Goal: Task Accomplishment & Management: Contribute content

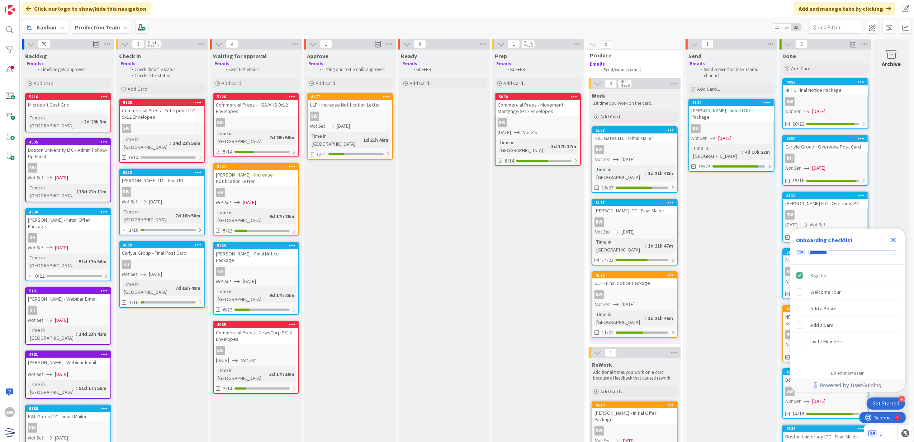
click at [289, 176] on div "[PERSON_NAME] - Increase Notification Letter" at bounding box center [256, 178] width 85 height 16
click at [289, 176] on div "78 Backlog Emails : Timeline gets approved Add Card... 5216 Microsoft Cost Grid…" at bounding box center [467, 239] width 894 height 405
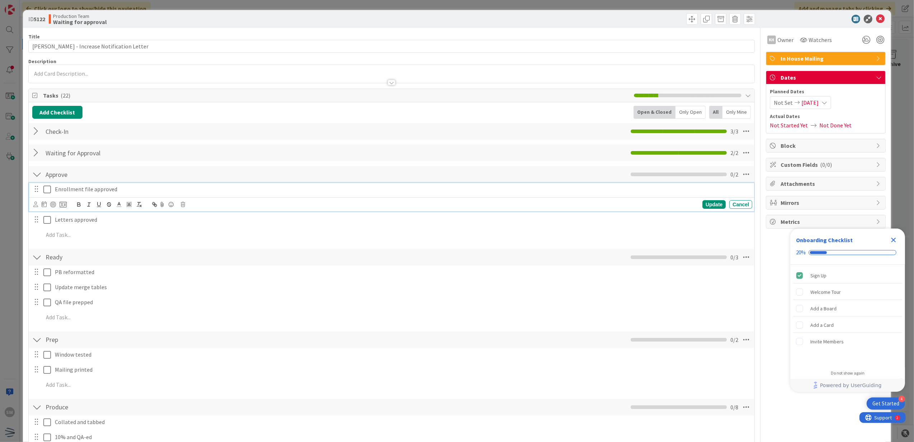
click at [49, 193] on icon at bounding box center [47, 189] width 8 height 9
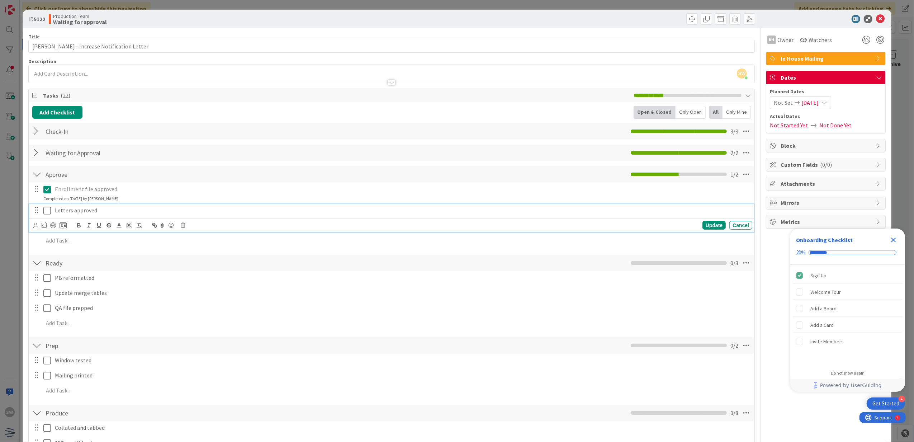
click at [49, 211] on icon at bounding box center [47, 210] width 8 height 9
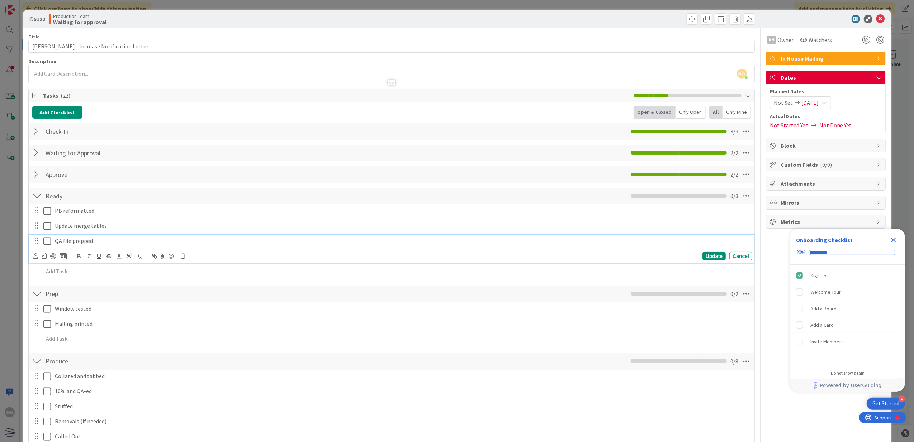
click at [47, 244] on icon at bounding box center [47, 241] width 8 height 9
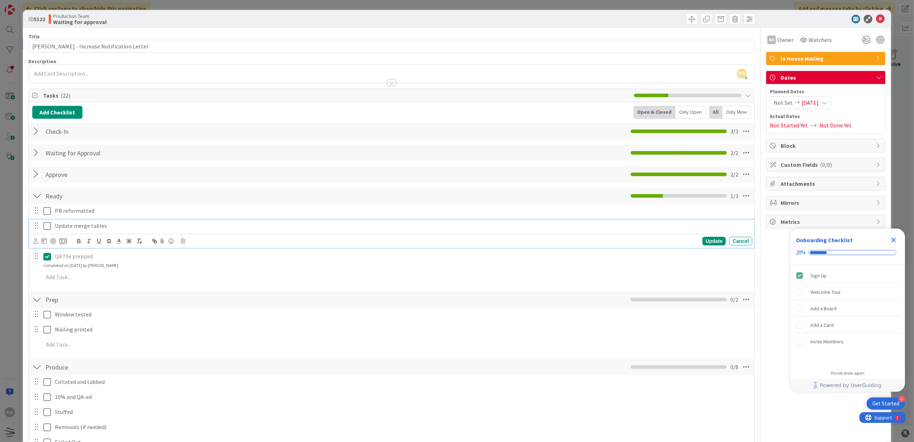
click at [46, 228] on icon at bounding box center [47, 226] width 8 height 9
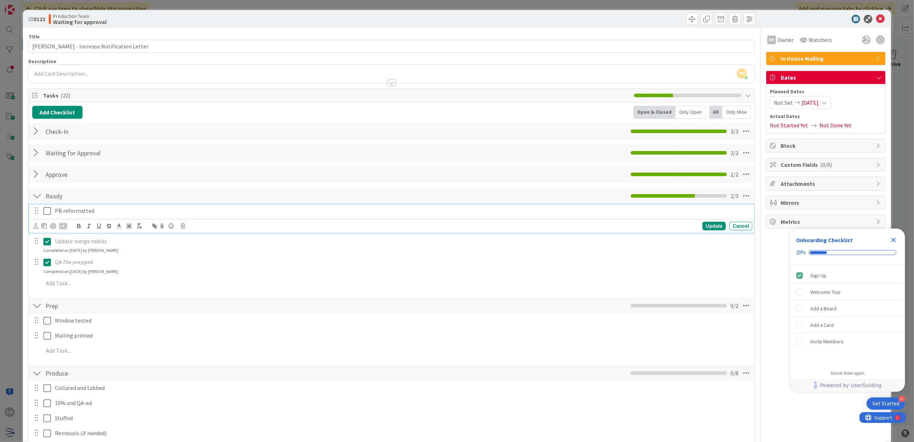
click at [49, 210] on icon at bounding box center [47, 211] width 8 height 9
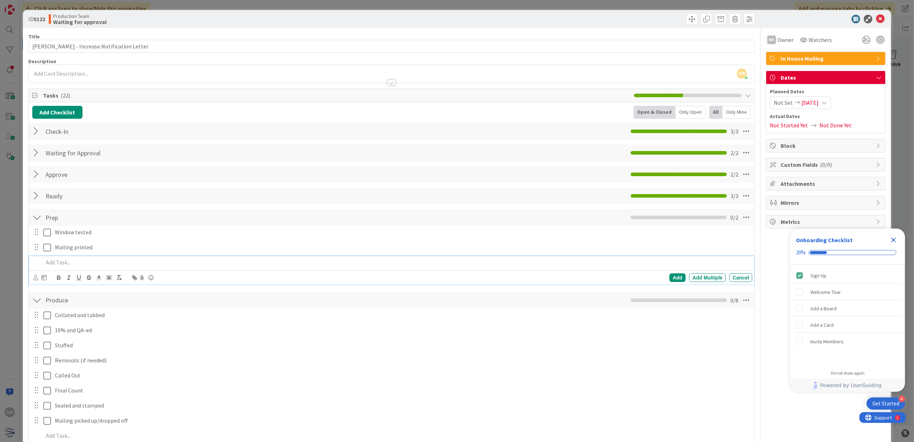
click at [47, 258] on div at bounding box center [397, 262] width 712 height 13
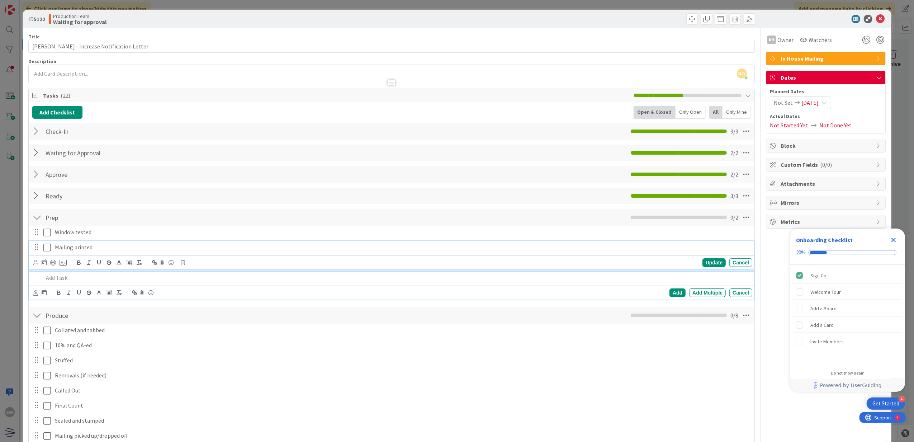
click at [46, 249] on icon at bounding box center [47, 247] width 8 height 9
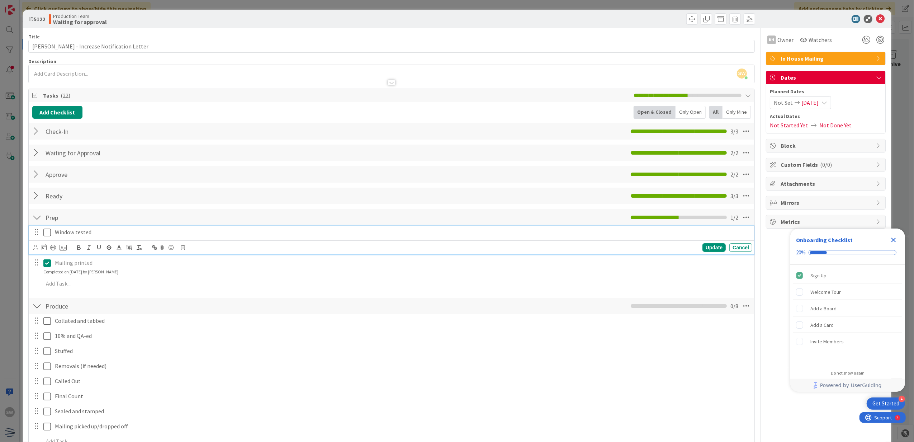
click at [48, 237] on icon at bounding box center [47, 232] width 8 height 9
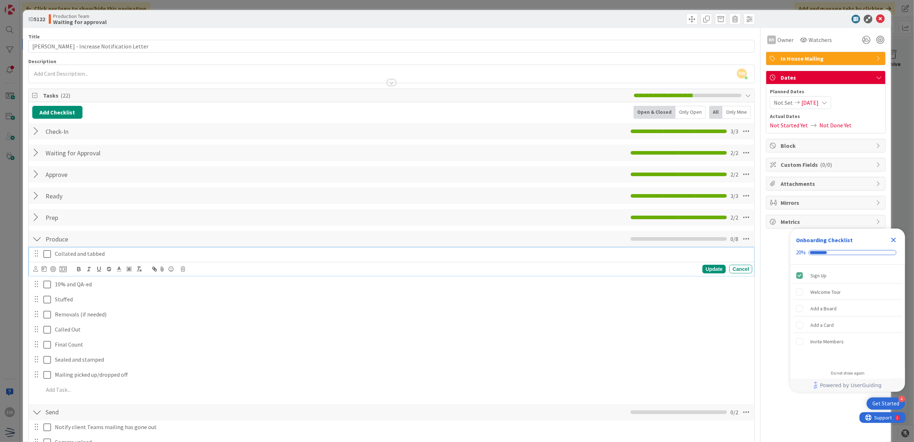
click at [49, 260] on button at bounding box center [47, 253] width 9 height 11
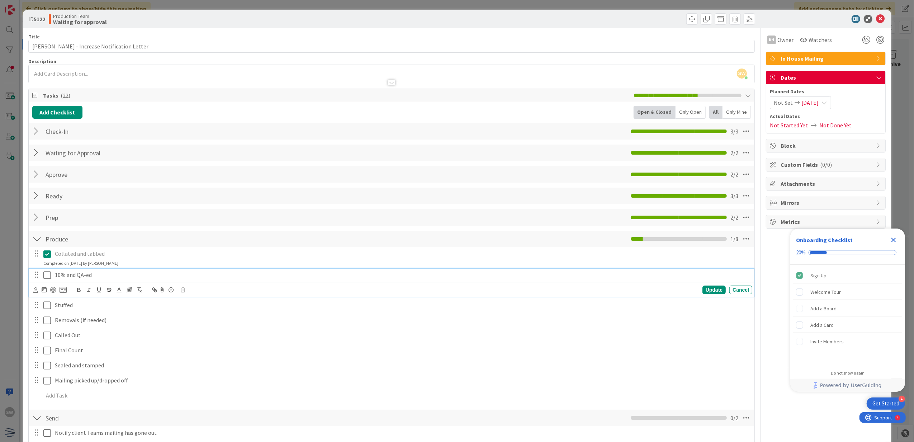
click at [49, 276] on icon at bounding box center [47, 275] width 8 height 9
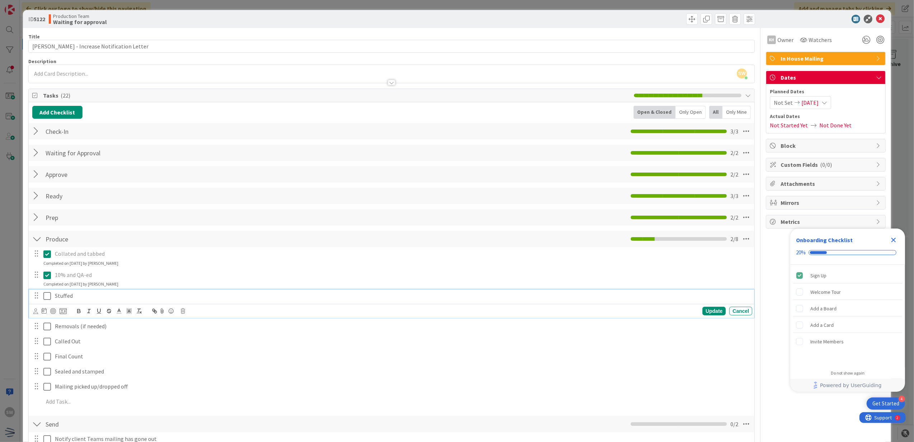
click at [49, 295] on icon at bounding box center [47, 296] width 8 height 9
click at [45, 314] on icon at bounding box center [47, 317] width 8 height 9
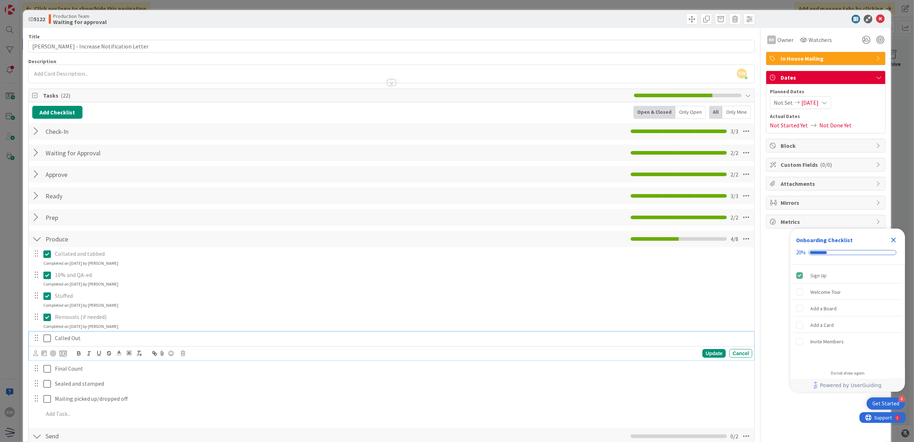
click at [44, 339] on icon at bounding box center [47, 338] width 8 height 9
click at [49, 360] on icon at bounding box center [47, 359] width 8 height 9
click at [42, 381] on div at bounding box center [42, 380] width 20 height 13
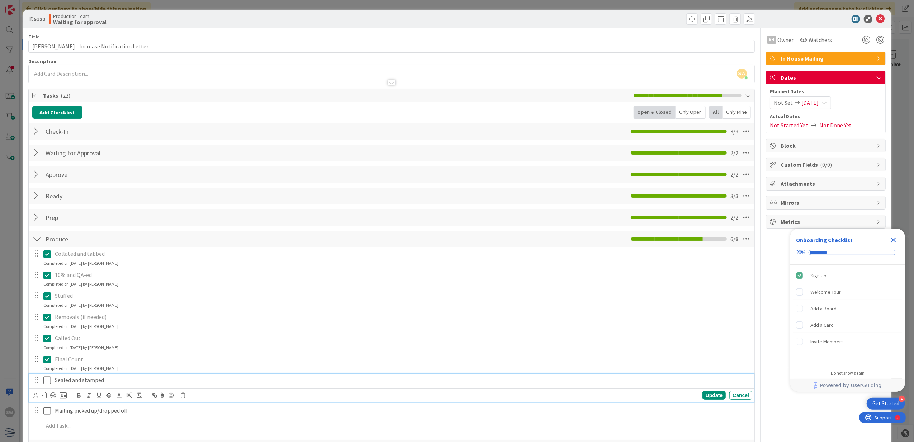
click at [45, 382] on icon at bounding box center [47, 380] width 8 height 9
drag, startPoint x: 49, startPoint y: 402, endPoint x: 49, endPoint y: 395, distance: 7.2
click at [48, 402] on icon at bounding box center [47, 401] width 8 height 9
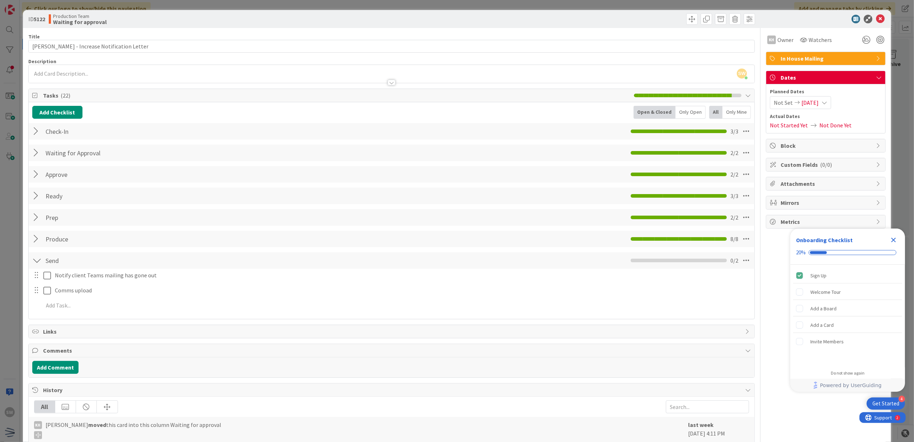
scroll to position [48, 0]
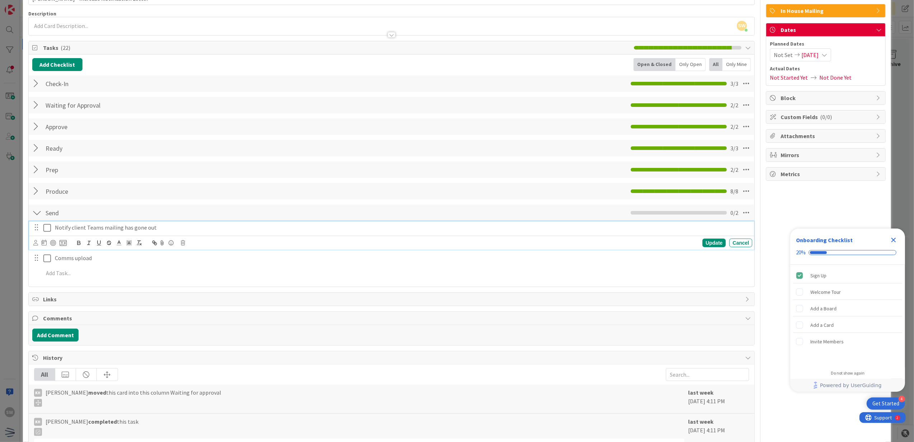
click at [49, 227] on icon at bounding box center [47, 227] width 8 height 9
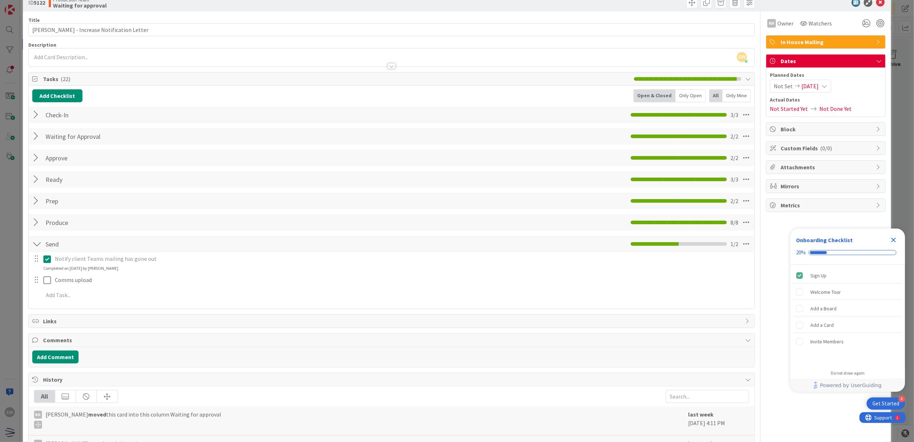
scroll to position [0, 0]
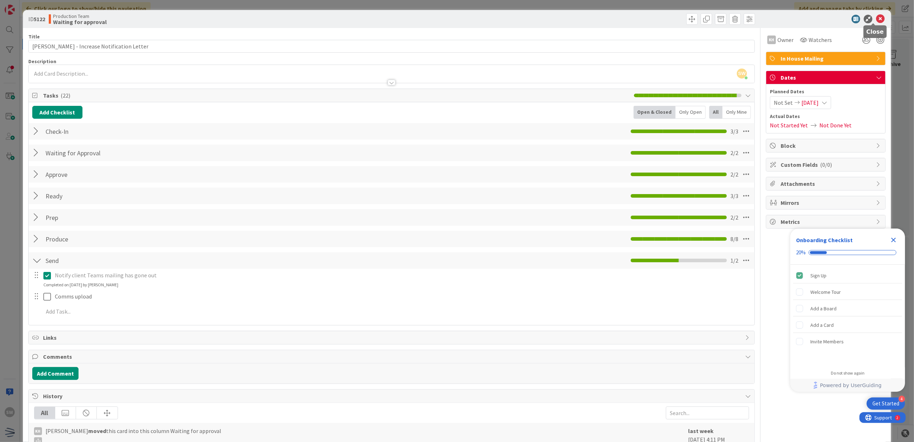
click at [876, 20] on icon at bounding box center [880, 19] width 9 height 9
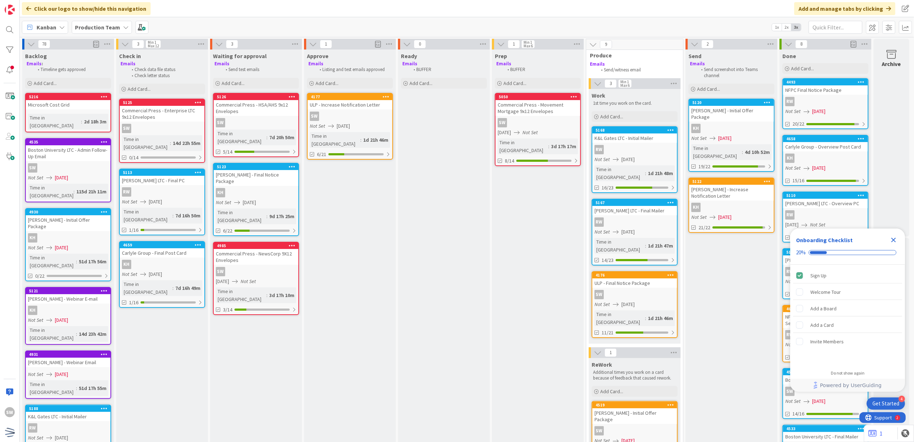
click at [894, 238] on icon "Close Checklist" at bounding box center [893, 240] width 9 height 9
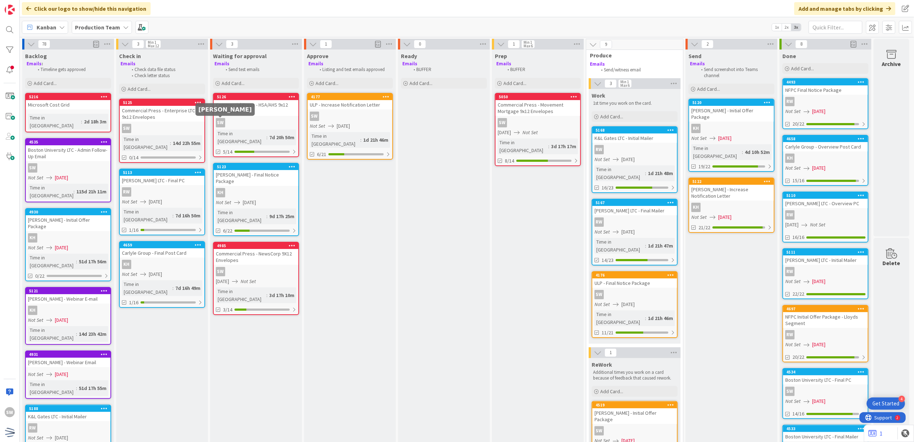
click at [234, 119] on div "SW" at bounding box center [256, 122] width 85 height 9
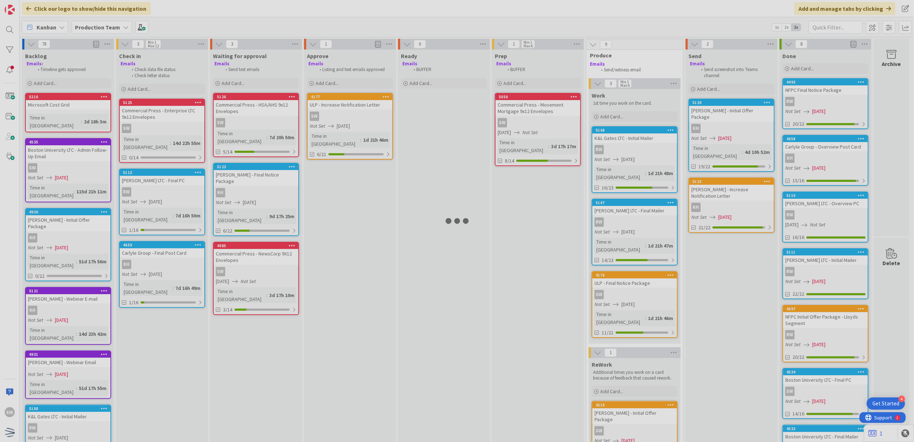
click at [234, 119] on div at bounding box center [457, 221] width 914 height 442
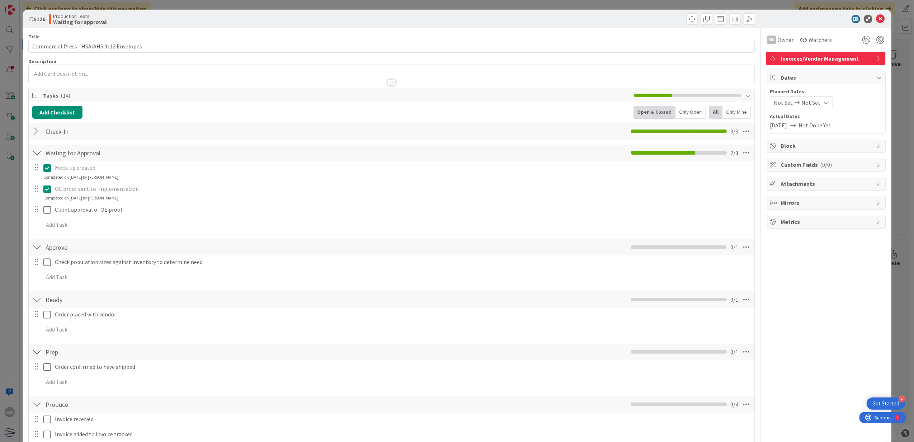
click at [39, 260] on div at bounding box center [42, 262] width 20 height 13
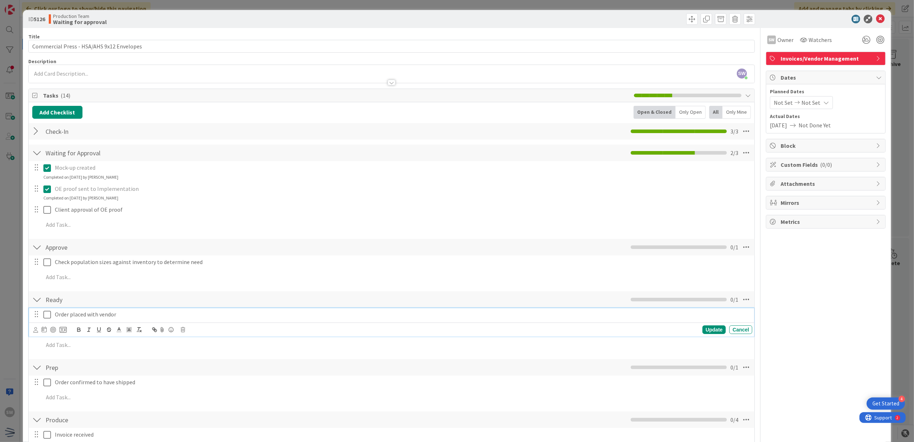
click at [46, 313] on icon at bounding box center [47, 314] width 8 height 9
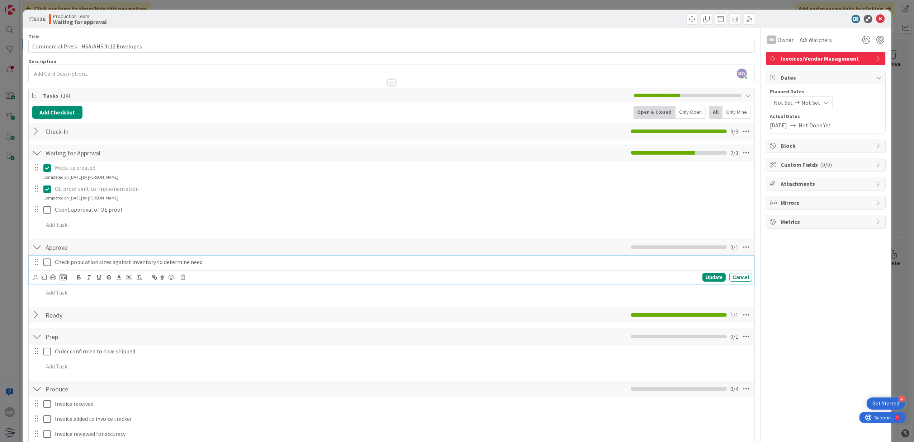
click at [48, 264] on icon at bounding box center [47, 262] width 8 height 9
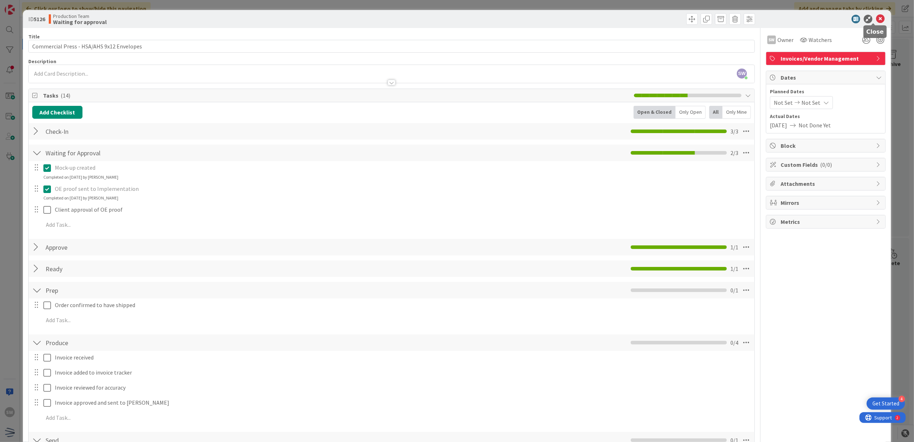
click at [876, 17] on icon at bounding box center [880, 19] width 9 height 9
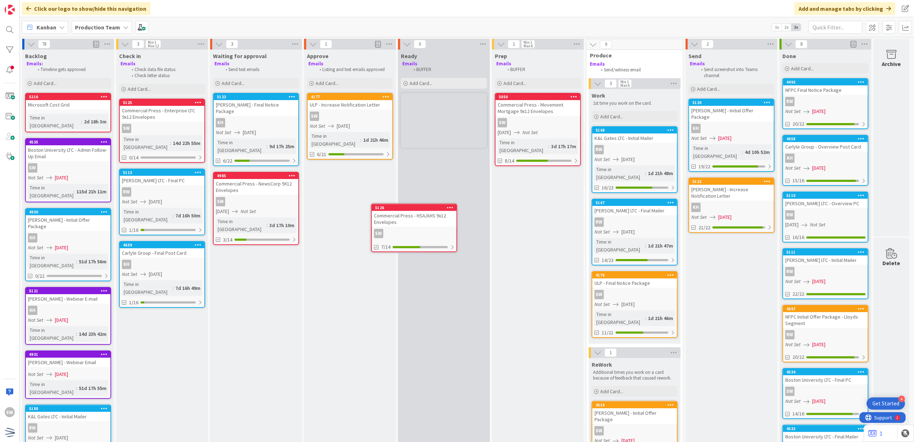
drag, startPoint x: 290, startPoint y: 128, endPoint x: 297, endPoint y: 132, distance: 8.7
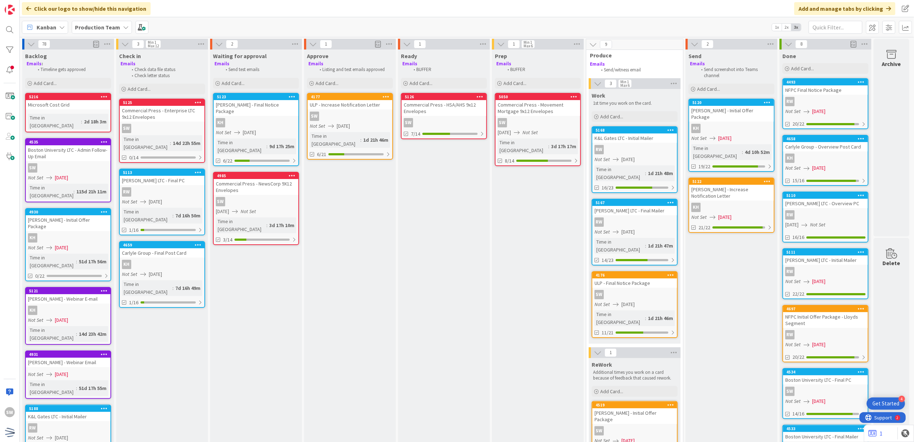
click at [273, 208] on div "[DATE] Not Set" at bounding box center [257, 212] width 82 height 8
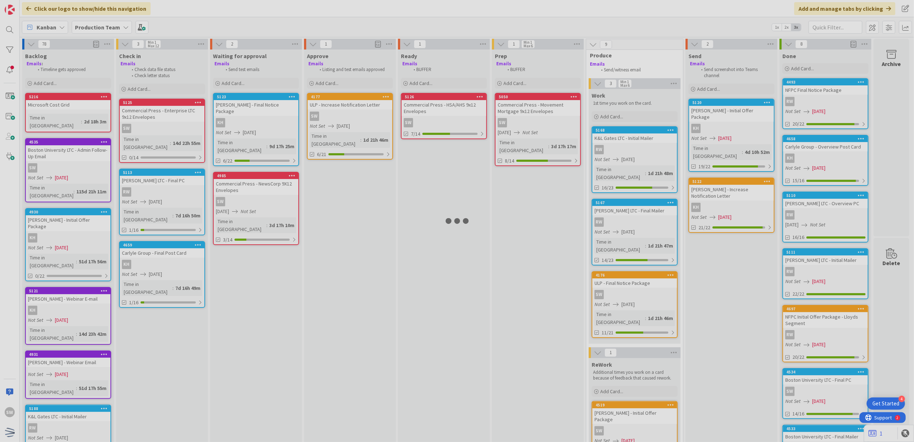
click at [273, 195] on div at bounding box center [457, 221] width 914 height 442
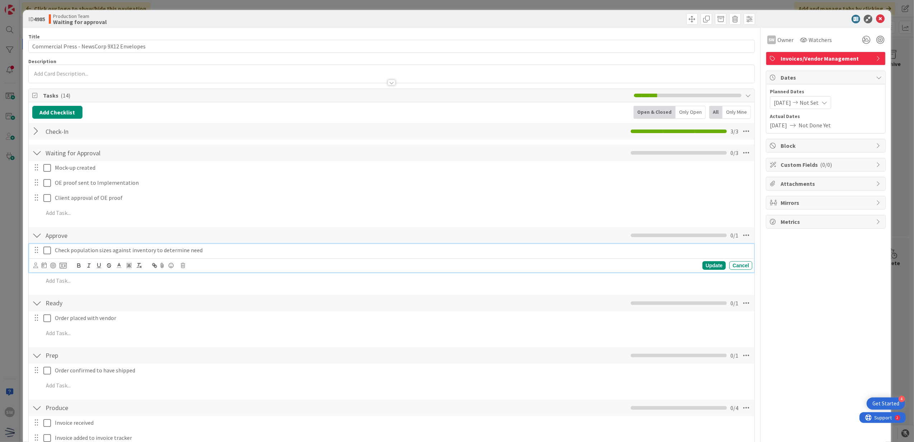
click at [46, 248] on icon at bounding box center [47, 250] width 8 height 9
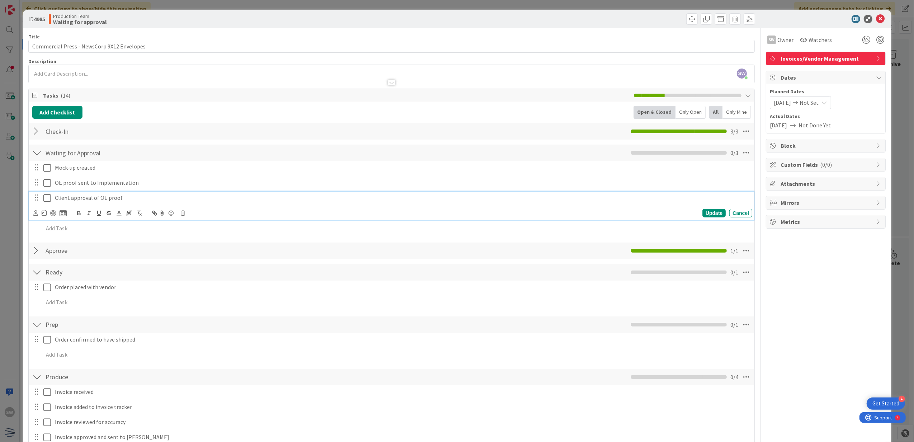
click at [49, 204] on button at bounding box center [47, 197] width 9 height 11
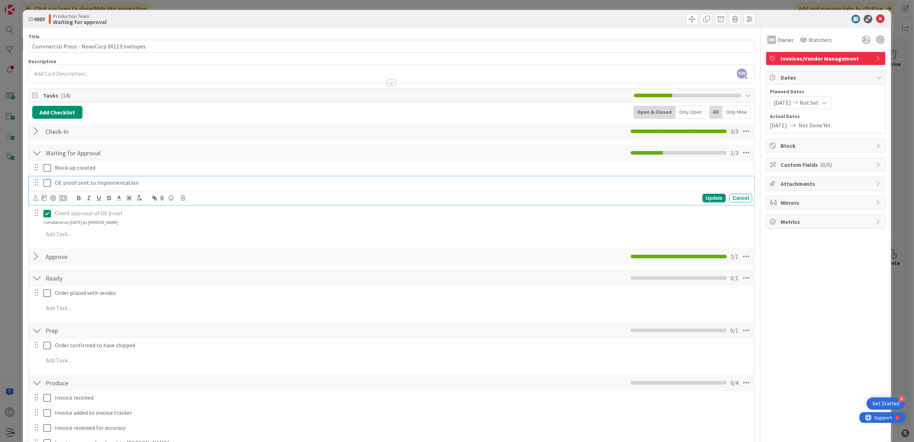
click at [48, 184] on icon at bounding box center [47, 183] width 8 height 9
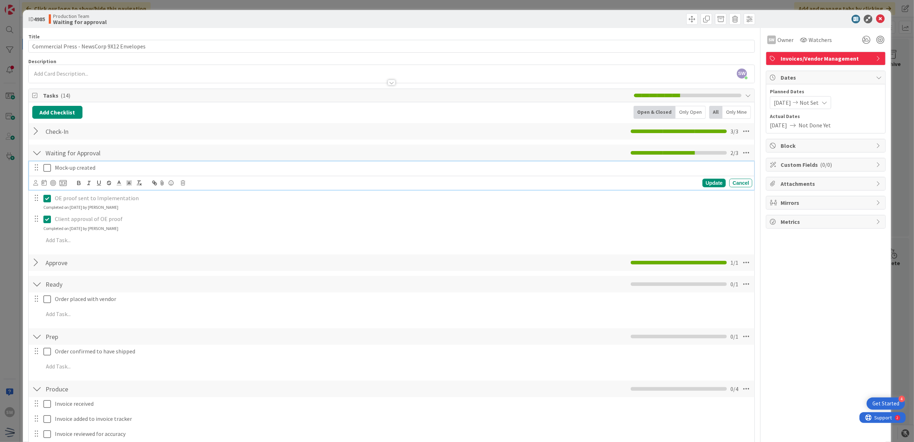
click at [51, 170] on button at bounding box center [47, 167] width 9 height 11
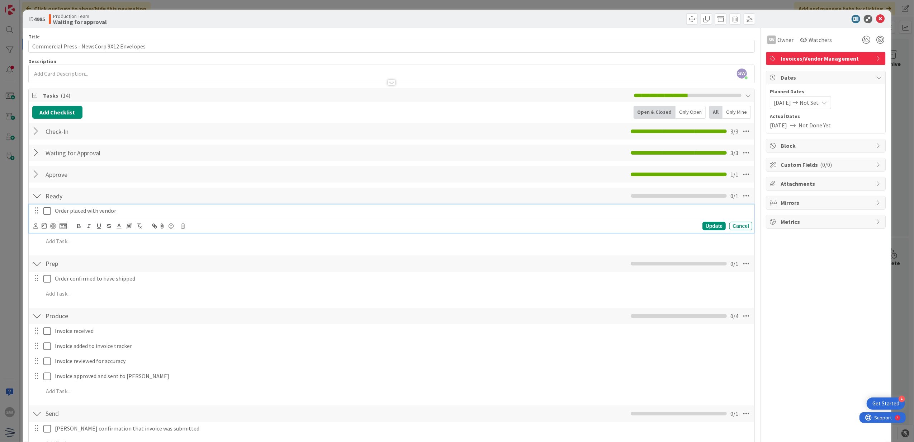
drag, startPoint x: 51, startPoint y: 207, endPoint x: 624, endPoint y: 119, distance: 580.3
click at [51, 207] on button at bounding box center [47, 210] width 9 height 11
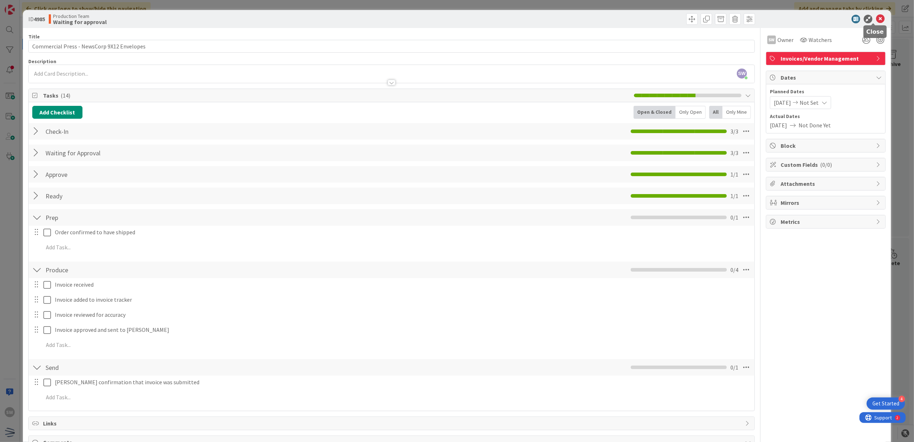
click at [876, 22] on icon at bounding box center [880, 19] width 9 height 9
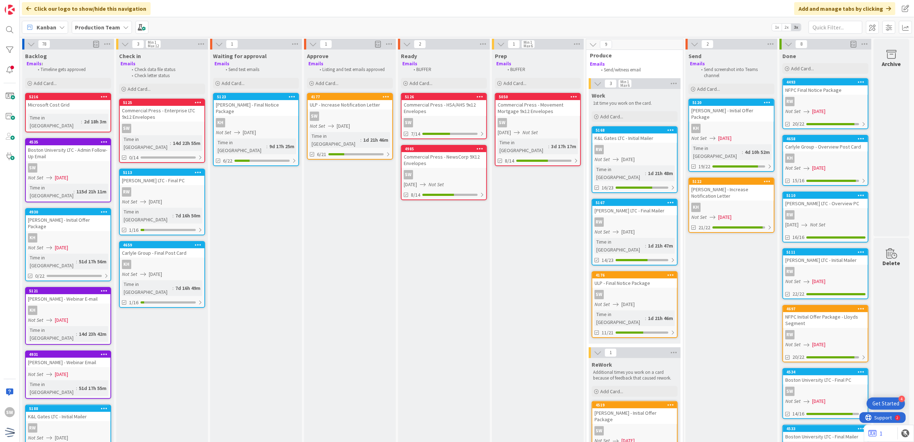
click at [466, 113] on div "Commercial Press - HSA/AHS 9x12 Envelopes" at bounding box center [444, 108] width 85 height 16
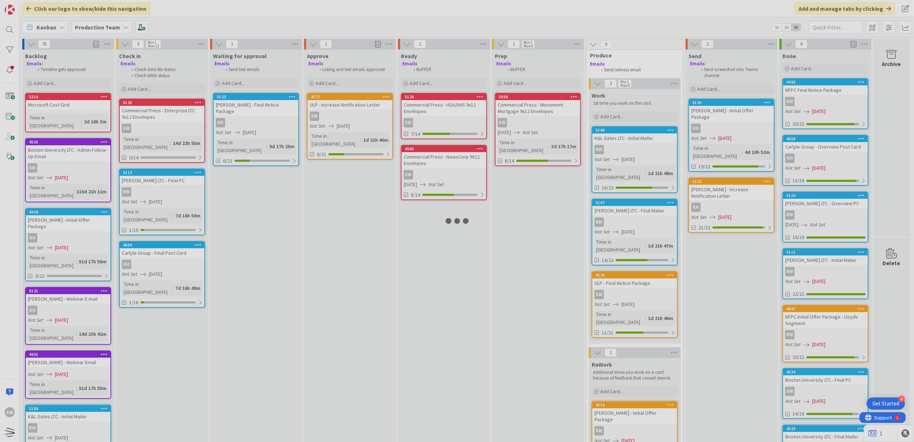
click at [466, 113] on div at bounding box center [457, 221] width 914 height 442
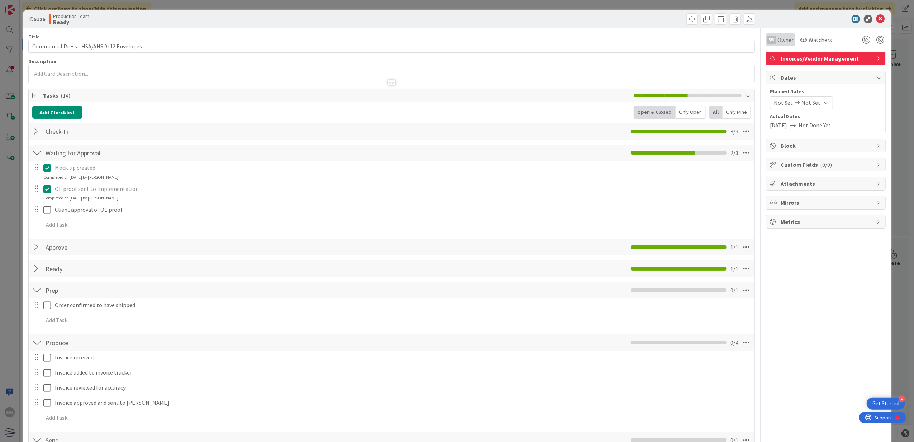
click at [782, 42] on span "Owner" at bounding box center [785, 39] width 16 height 9
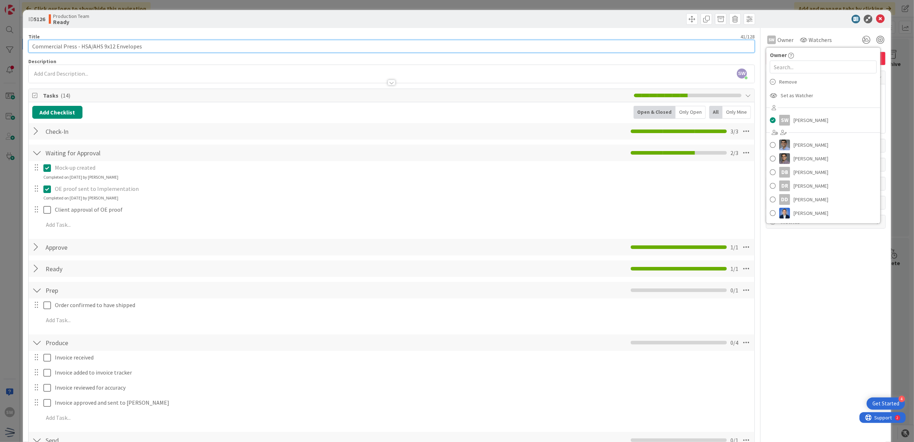
click at [623, 47] on input "Commercial Press - HSA/AHS 9x12 Envelopes" at bounding box center [391, 46] width 727 height 13
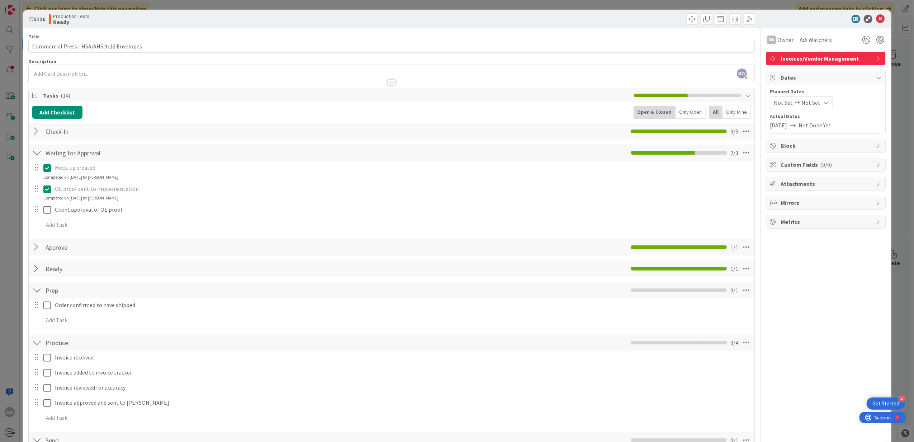
click at [882, 19] on div "ID 5126 Production Team Ready" at bounding box center [457, 19] width 868 height 18
click at [876, 19] on icon at bounding box center [880, 19] width 9 height 9
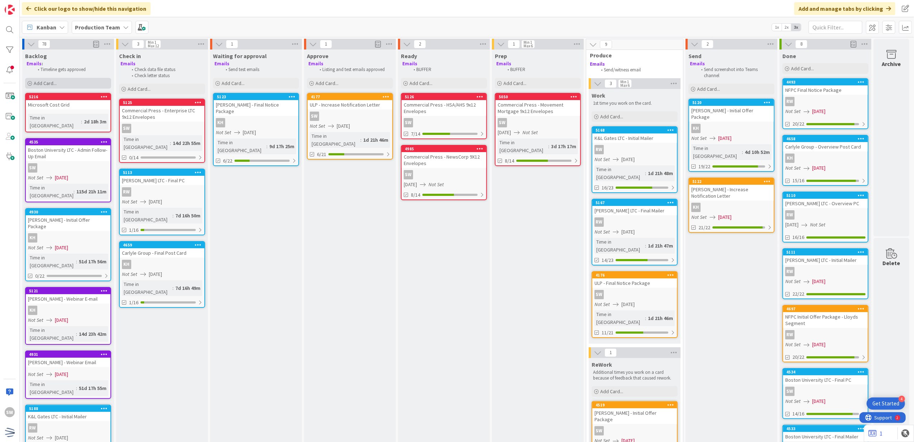
click at [109, 84] on div "Add Card..." at bounding box center [68, 83] width 86 height 11
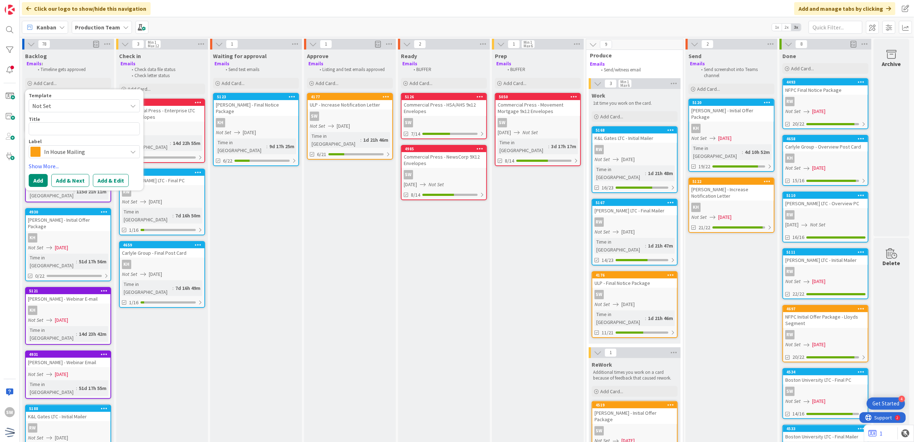
click at [102, 99] on span "Not Set" at bounding box center [84, 105] width 111 height 13
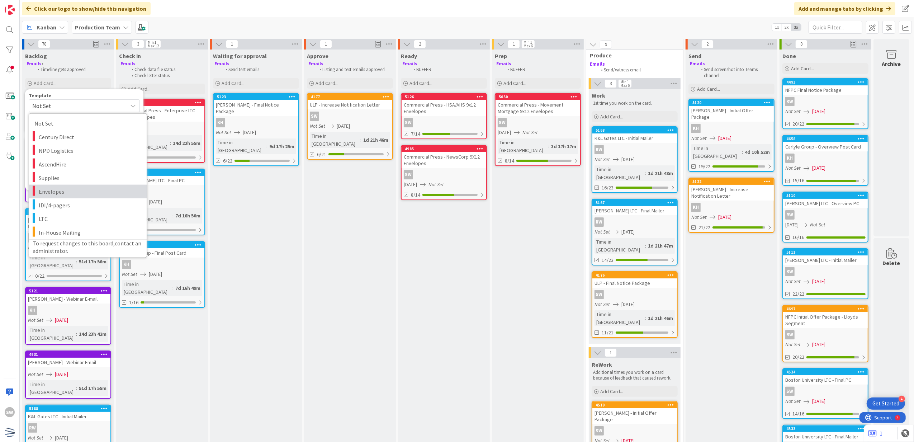
click at [92, 188] on span "Envelopes" at bounding box center [90, 190] width 103 height 9
type textarea "x"
type textarea "Envelopes"
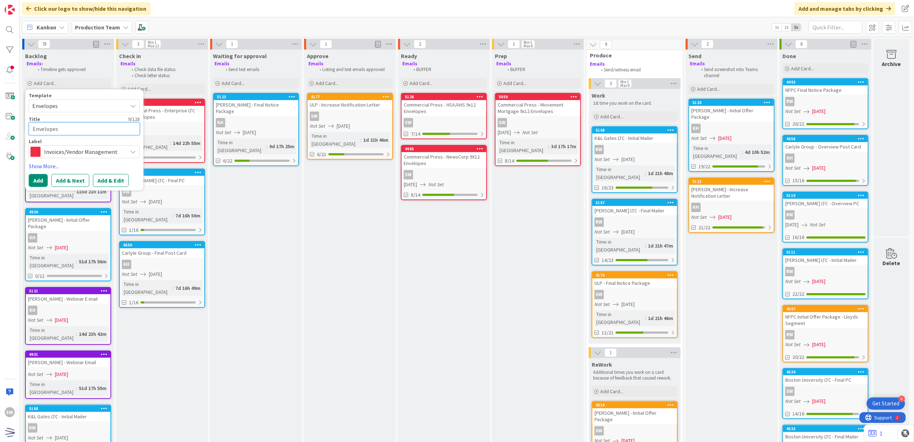
click at [99, 129] on textarea "Envelopes" at bounding box center [84, 128] width 111 height 13
type textarea "x"
type textarea "C"
type textarea "x"
type textarea "Co"
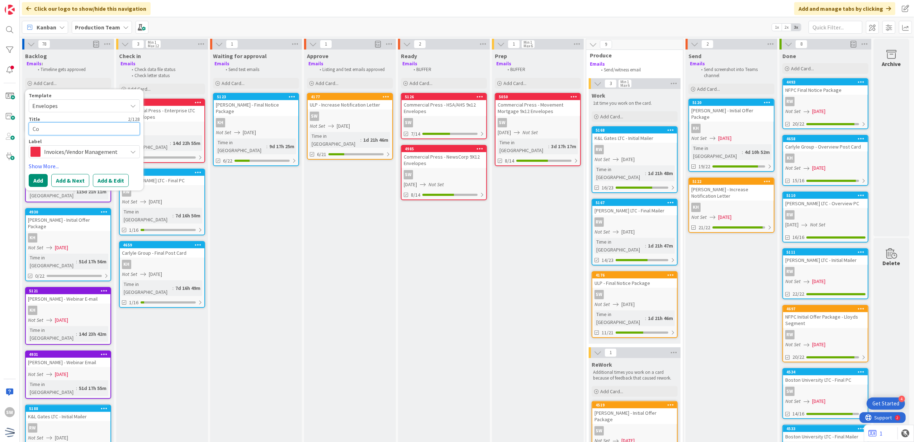
type textarea "x"
type textarea "Com"
type textarea "x"
type textarea "Comm"
type textarea "x"
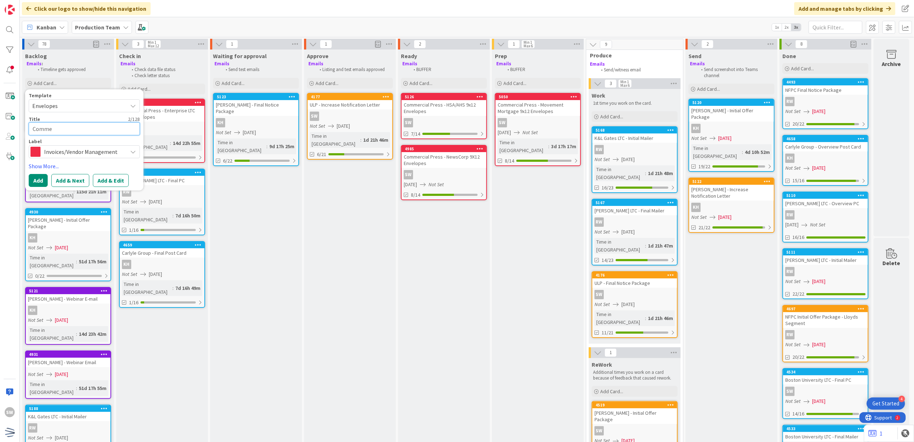
type textarea "Commer"
type textarea "x"
type textarea "Commerc"
type textarea "x"
type textarea "Commerci"
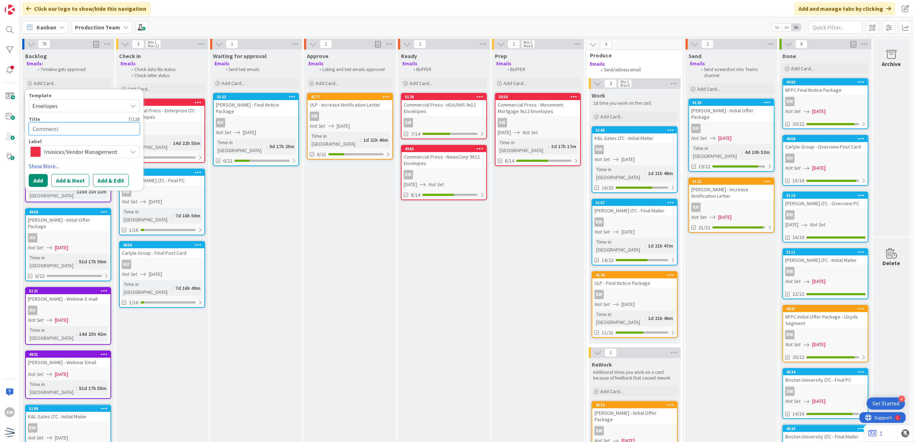
type textarea "x"
type textarea "Commercia"
type textarea "x"
type textarea "Commercial"
type textarea "x"
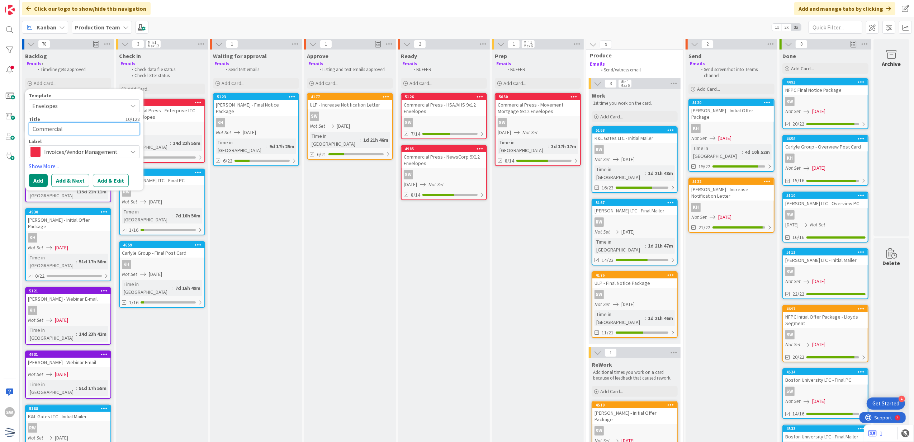
type textarea "Commercial P"
type textarea "x"
type textarea "Commercial Pr"
type textarea "x"
type textarea "Commercial Pre"
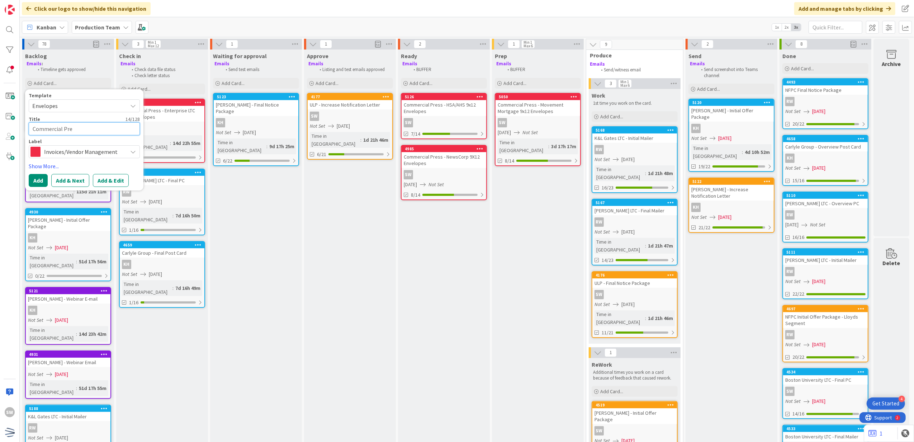
type textarea "x"
type textarea "Commercial Pres"
type textarea "x"
type textarea "Commercial Press"
type textarea "x"
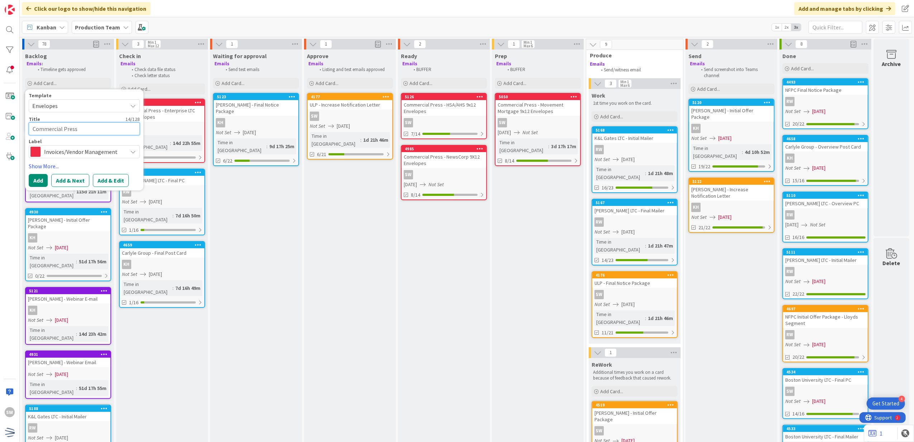
type textarea "Commercial Press"
type textarea "x"
type textarea "Commercial Press -"
type textarea "x"
type textarea "Commercial Press -"
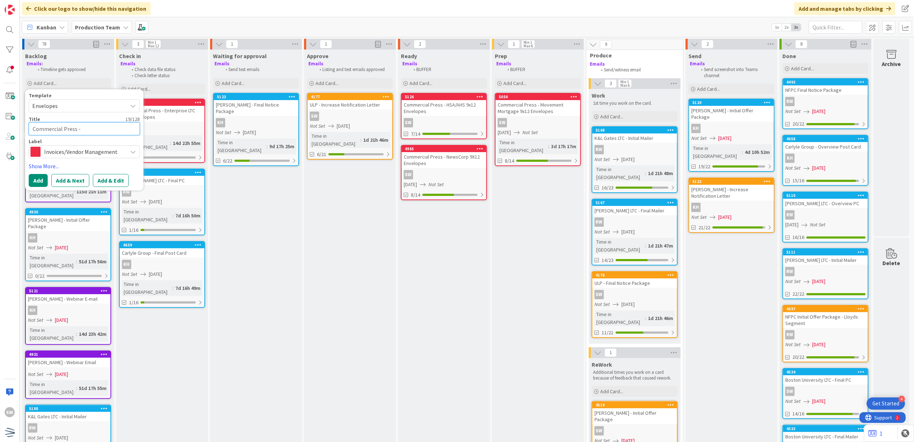
type textarea "x"
type textarea "Commercial Press - K"
type textarea "x"
type textarea "Commercial Press - Ke"
type textarea "x"
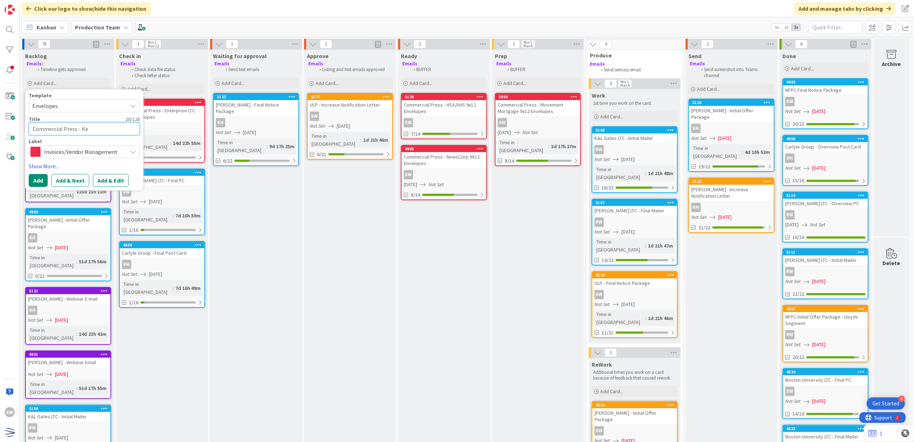
type textarea "Commercial Press - Kes"
type textarea "x"
type textarea "Commercial Press - Kest"
type textarea "x"
type textarea "Commercial Press - Kestr"
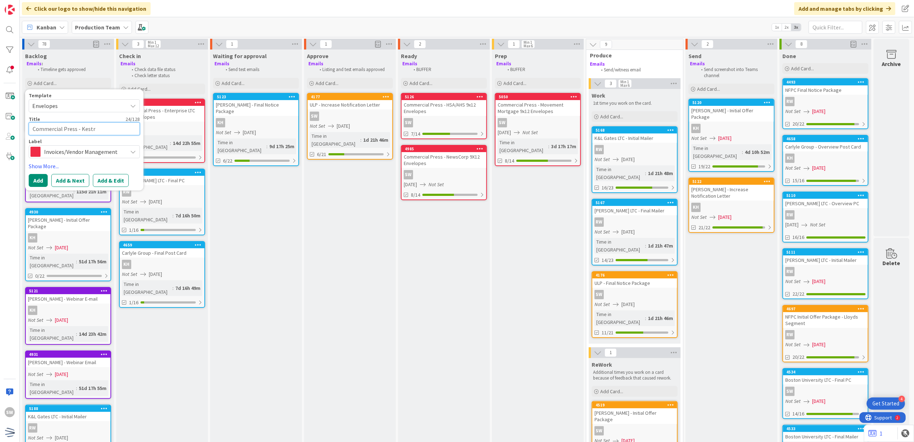
type textarea "x"
type textarea "Commercial Press - Kestra"
type textarea "x"
type textarea "Commercial Press - Kestra"
type textarea "x"
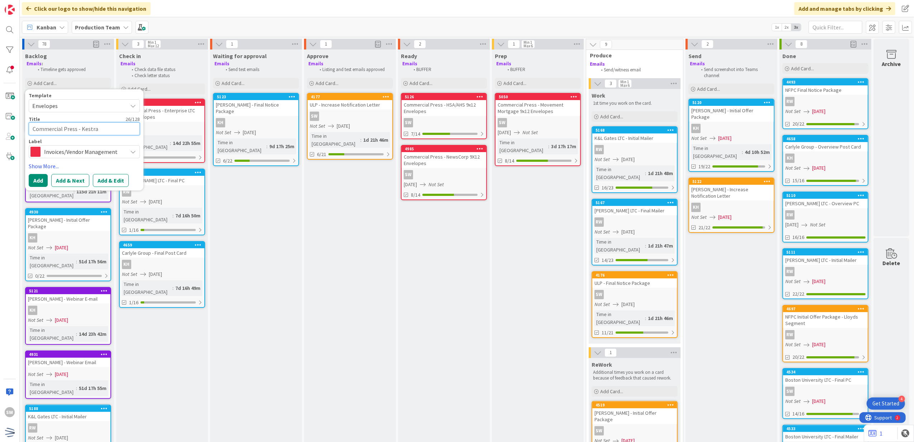
type textarea "Commercial Press - Kestra 9"
type textarea "x"
type textarea "Commercial Press - Kestra 9x"
type textarea "x"
type textarea "Commercial Press - Kestra 9x1"
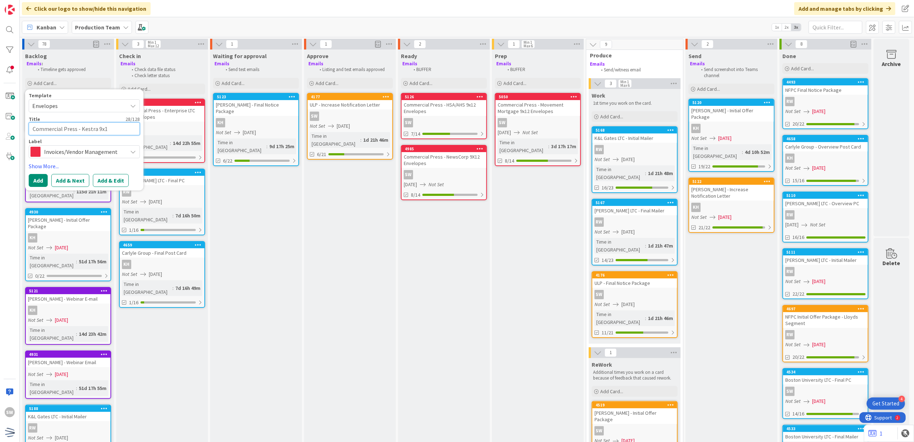
type textarea "x"
type textarea "Commercial Press - Kestra 9x12"
type textarea "x"
type textarea "Commercial Press - Kestra 9x12 E"
type textarea "x"
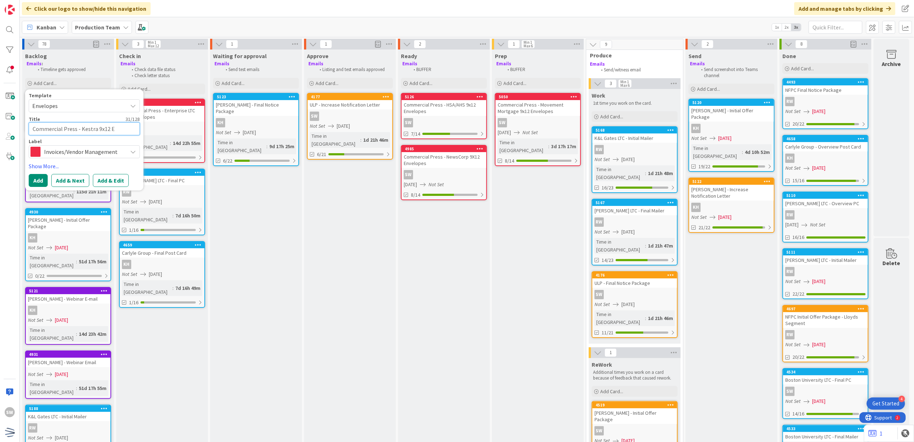
type textarea "Commercial Press - Kestra 9x12 En"
type textarea "x"
type textarea "Commercial Press - Kestra 9x12 Env"
type textarea "x"
type textarea "Commercial Press - Kestra 9x12 Enve"
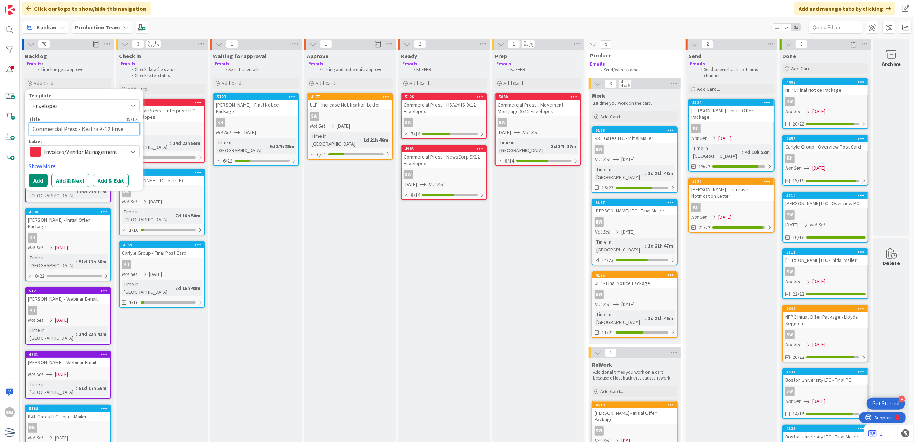
type textarea "x"
type textarea "Commercial Press - Kestra 9x12 Envel"
type textarea "x"
type textarea "Commercial Press - Kestra 9x12 Envelo"
type textarea "x"
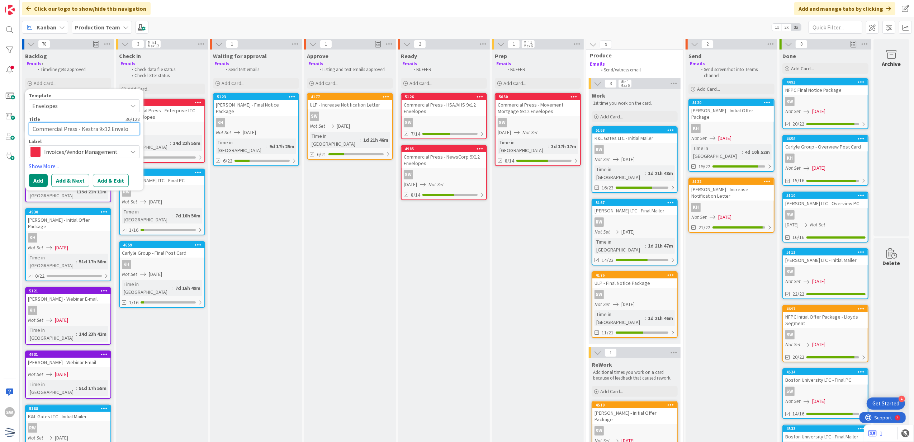
type textarea "Commercial Press - Kestra 9x12 Envelop"
type textarea "x"
type textarea "Commercial Press - Kestra 9x12 Envelope"
type textarea "x"
type textarea "Commercial Press - Kestra 9x12 Envelopes"
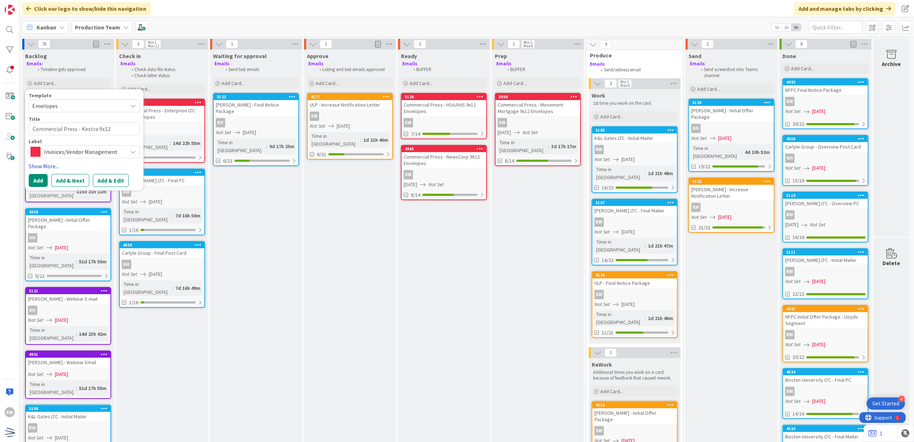
click at [33, 166] on link "Show More..." at bounding box center [84, 166] width 111 height 9
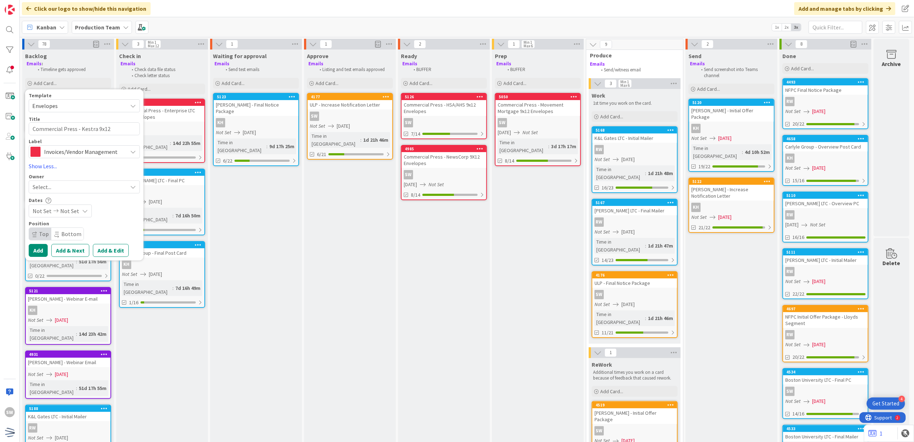
click at [90, 187] on div "Select..." at bounding box center [80, 187] width 95 height 9
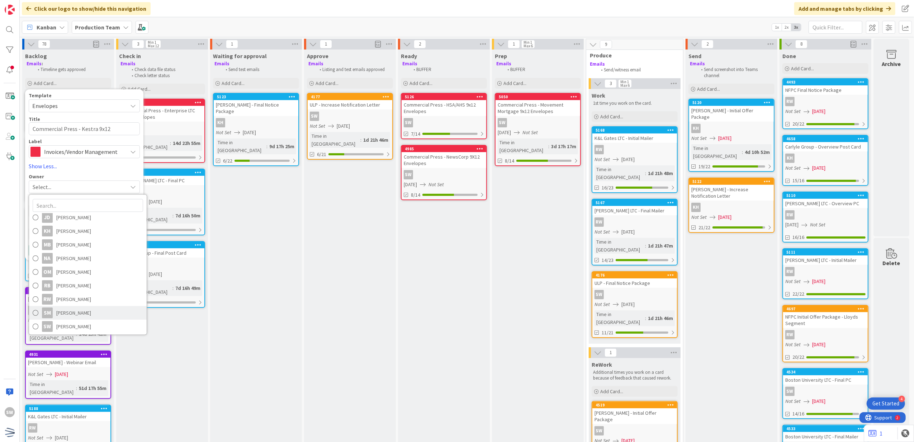
scroll to position [99, 0]
click at [88, 326] on span "[PERSON_NAME]" at bounding box center [73, 325] width 35 height 11
type textarea "x"
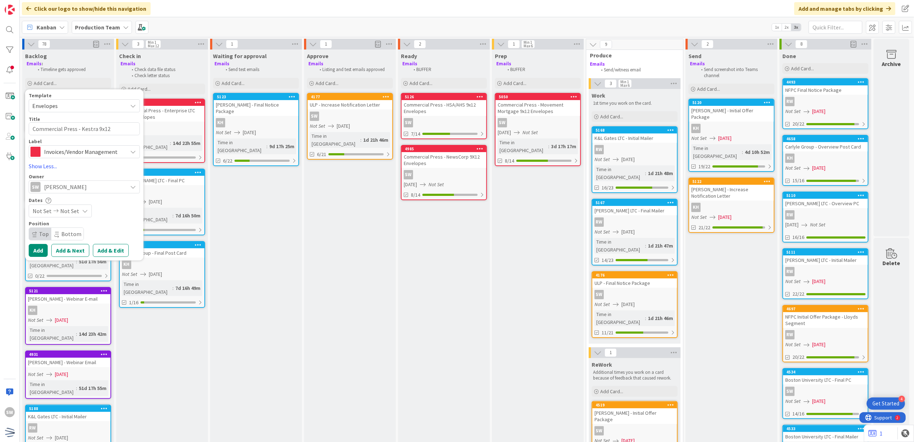
click at [71, 209] on span "Not Set" at bounding box center [69, 211] width 19 height 9
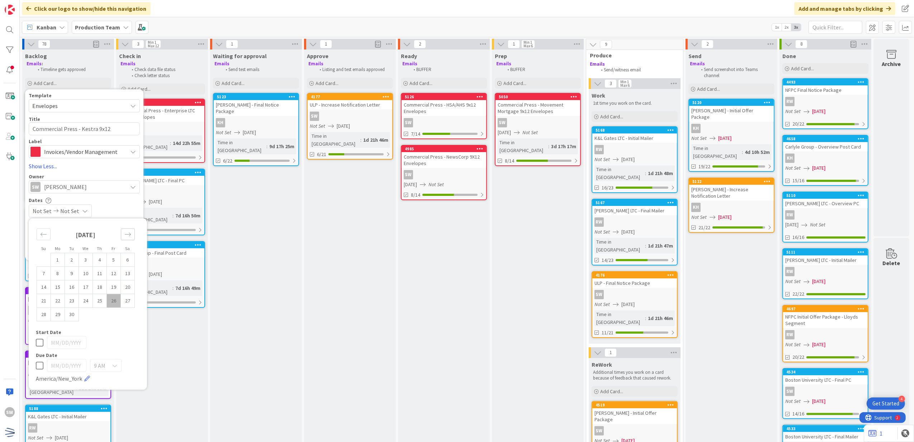
click at [128, 236] on icon "Move forward to switch to the next month." at bounding box center [127, 234] width 7 height 7
click at [75, 302] on td "21" at bounding box center [72, 301] width 14 height 14
type input "[DATE]"
type textarea "x"
click at [121, 207] on div "[DATE] Not Set" at bounding box center [84, 210] width 111 height 13
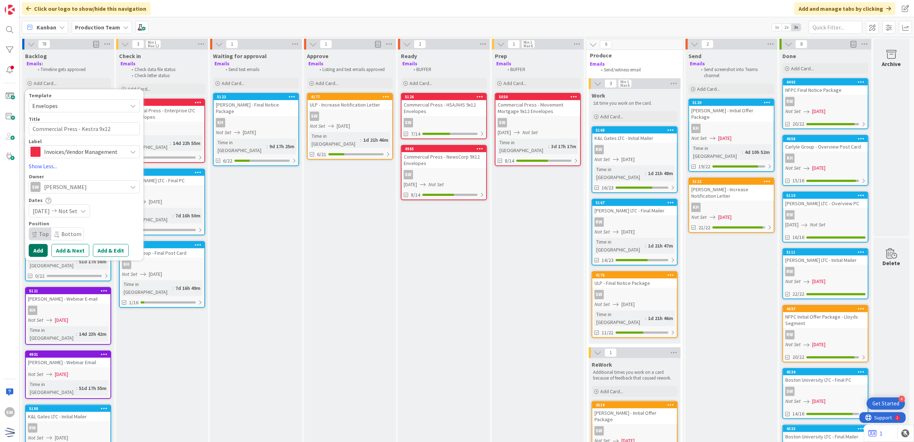
click at [31, 253] on button "Add" at bounding box center [38, 250] width 19 height 13
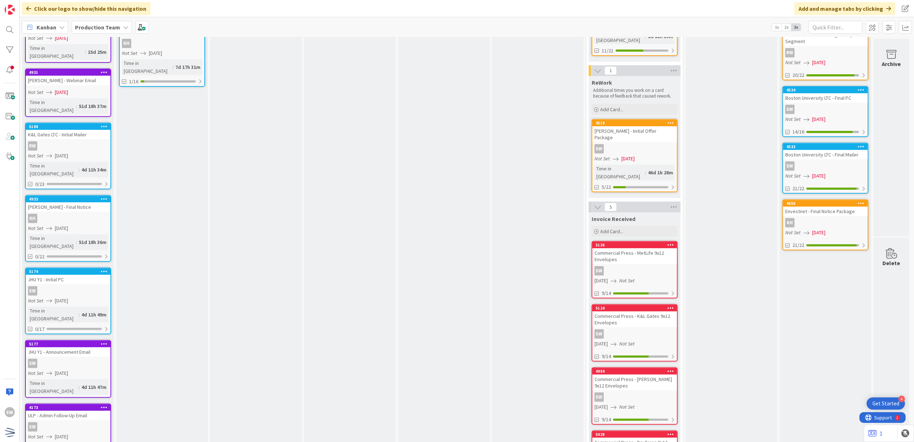
scroll to position [335, 0]
